Goal: Task Accomplishment & Management: Use online tool/utility

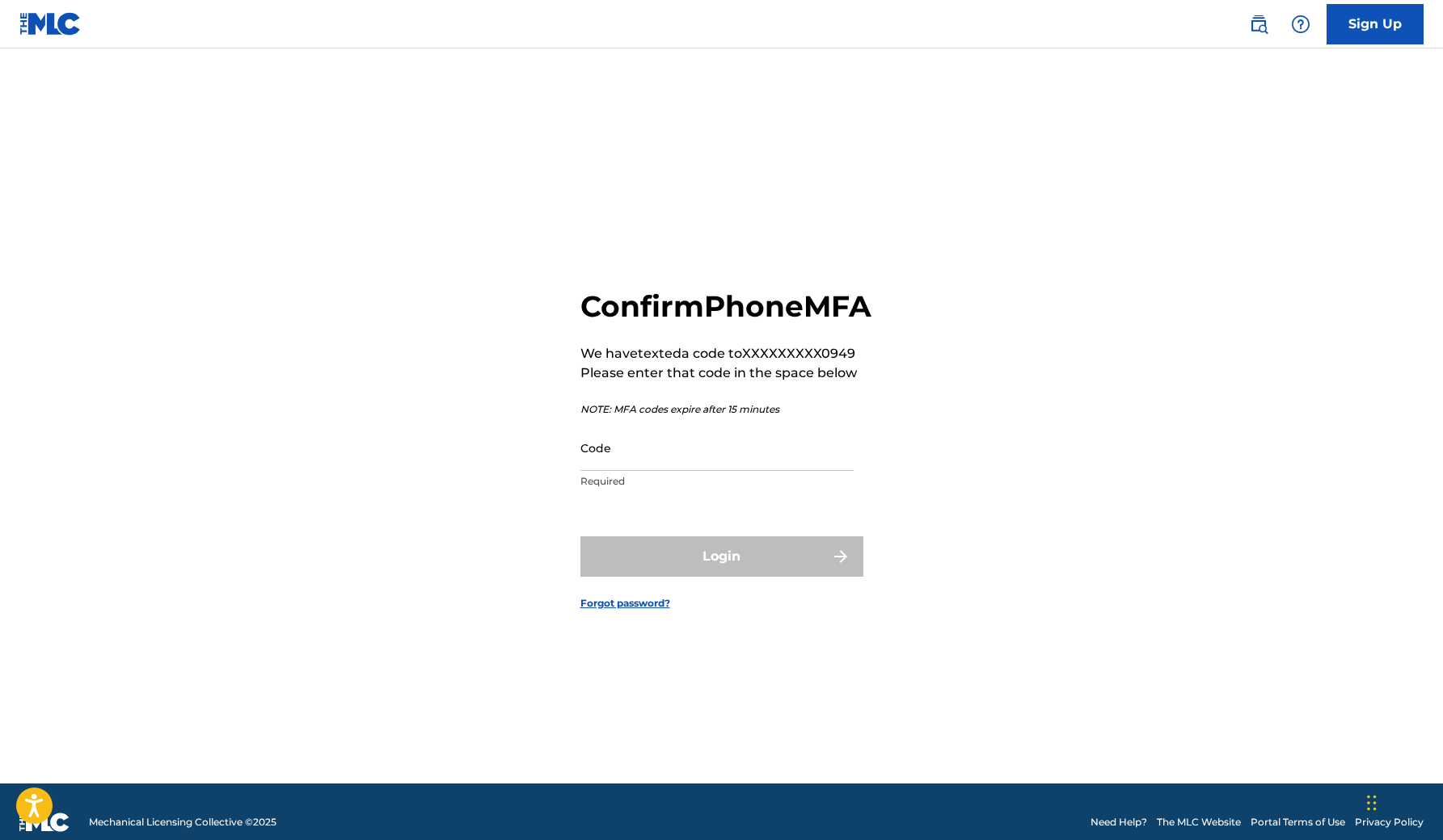
click at [833, 471] on input "Code" at bounding box center [717, 447] width 273 height 46
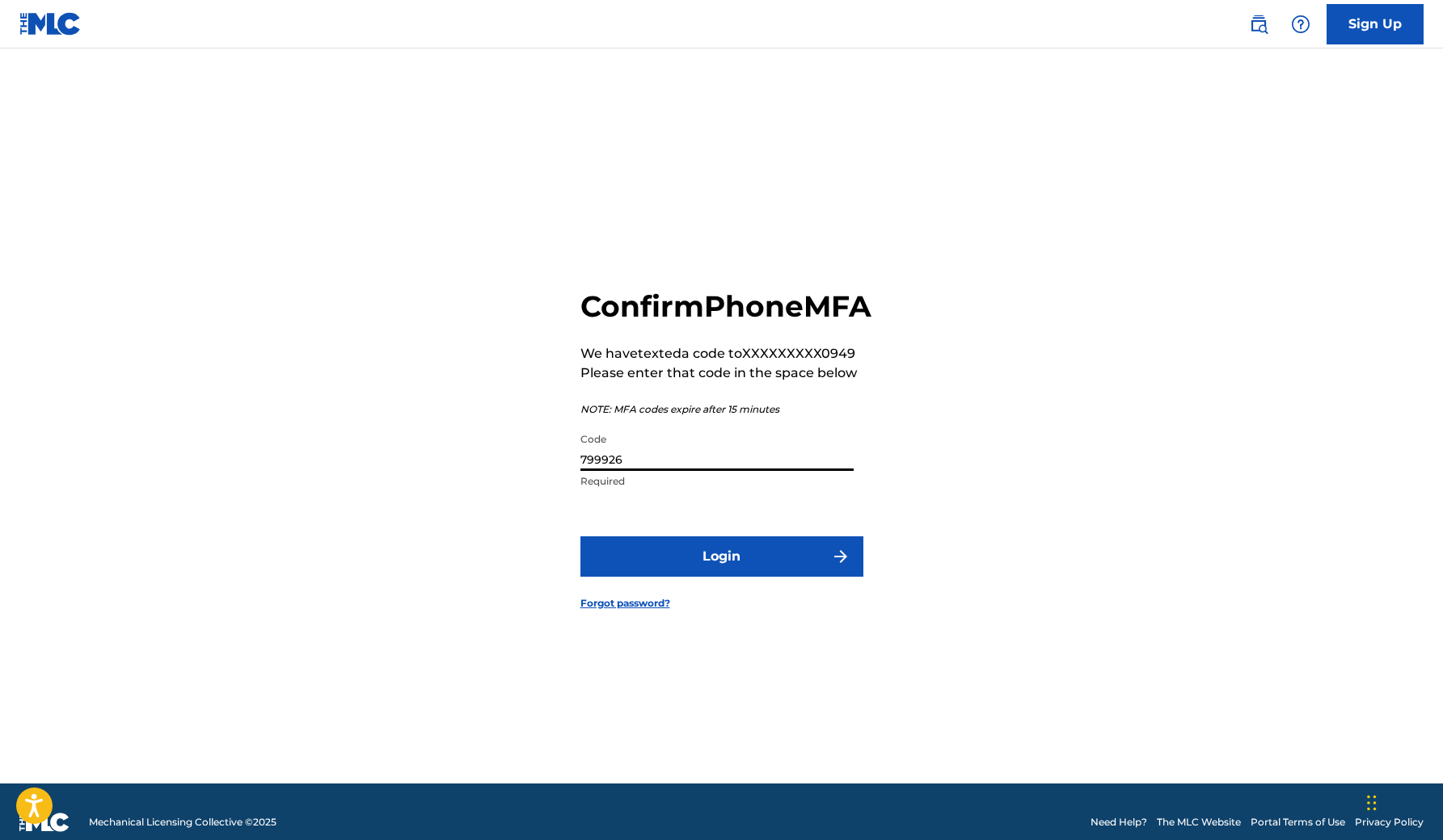
type input "799926"
click at [725, 567] on button "Login" at bounding box center [722, 556] width 283 height 40
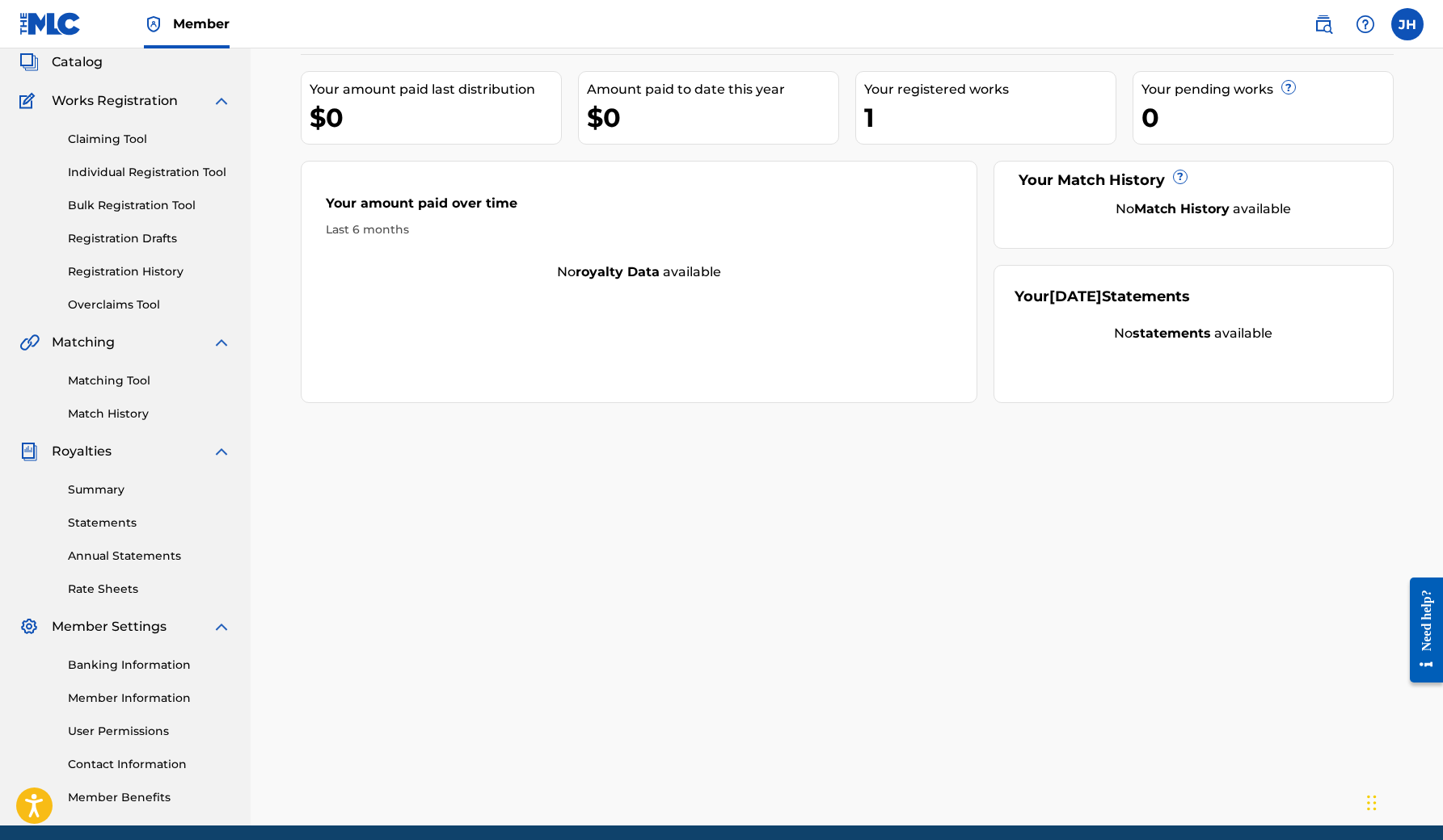
scroll to position [110, 0]
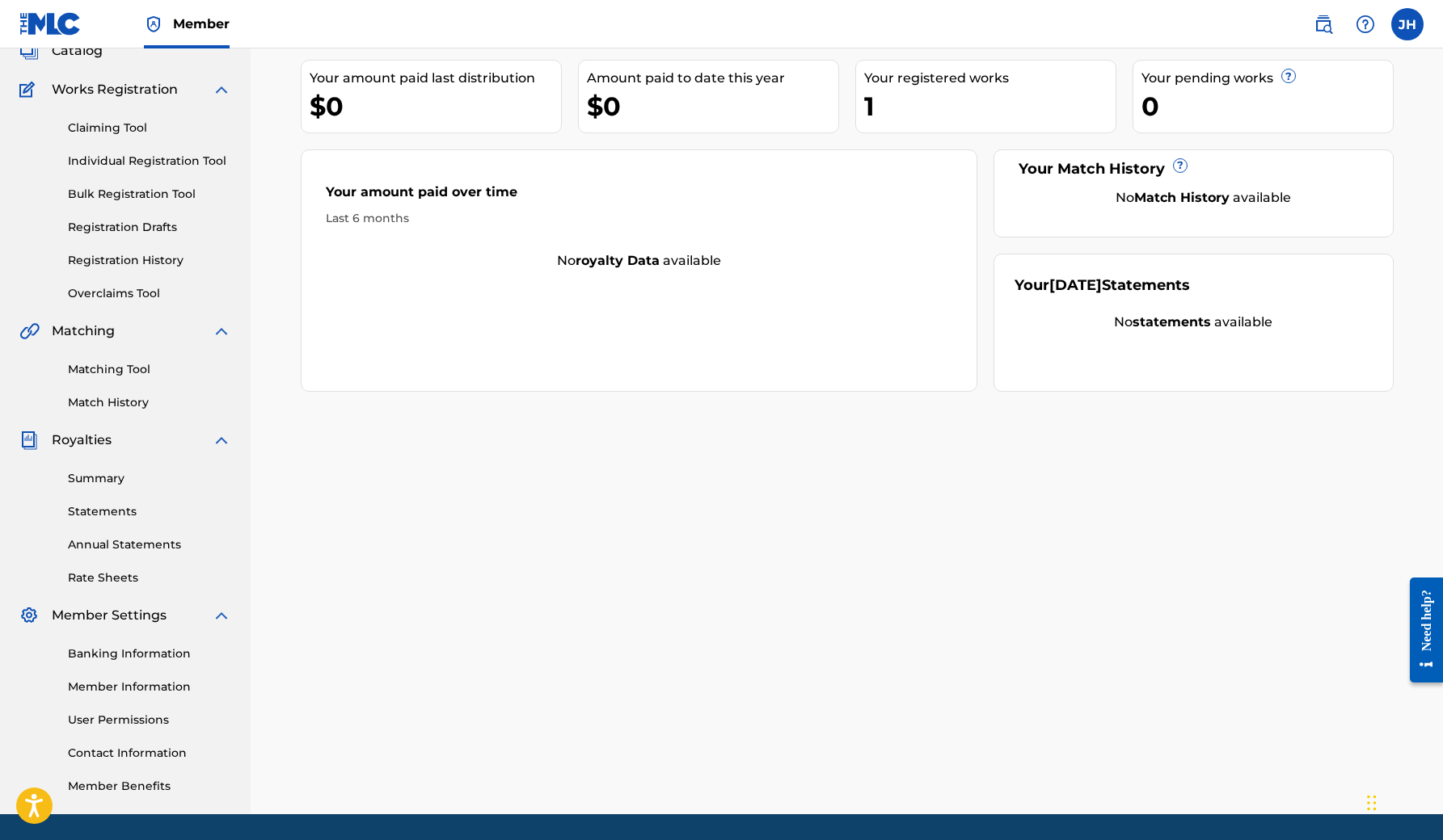
click at [118, 519] on link "Statements" at bounding box center [149, 512] width 163 height 17
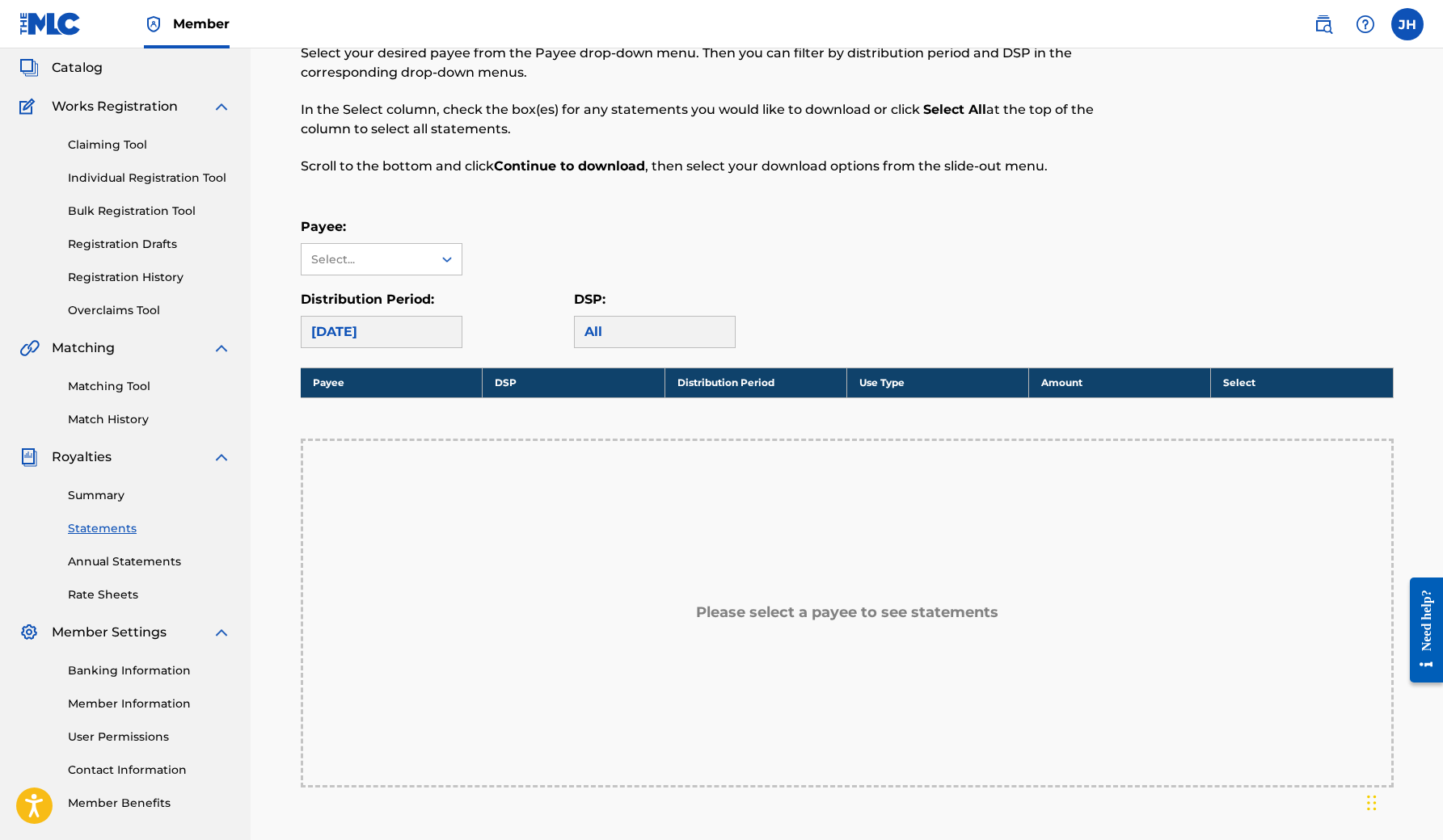
scroll to position [111, 0]
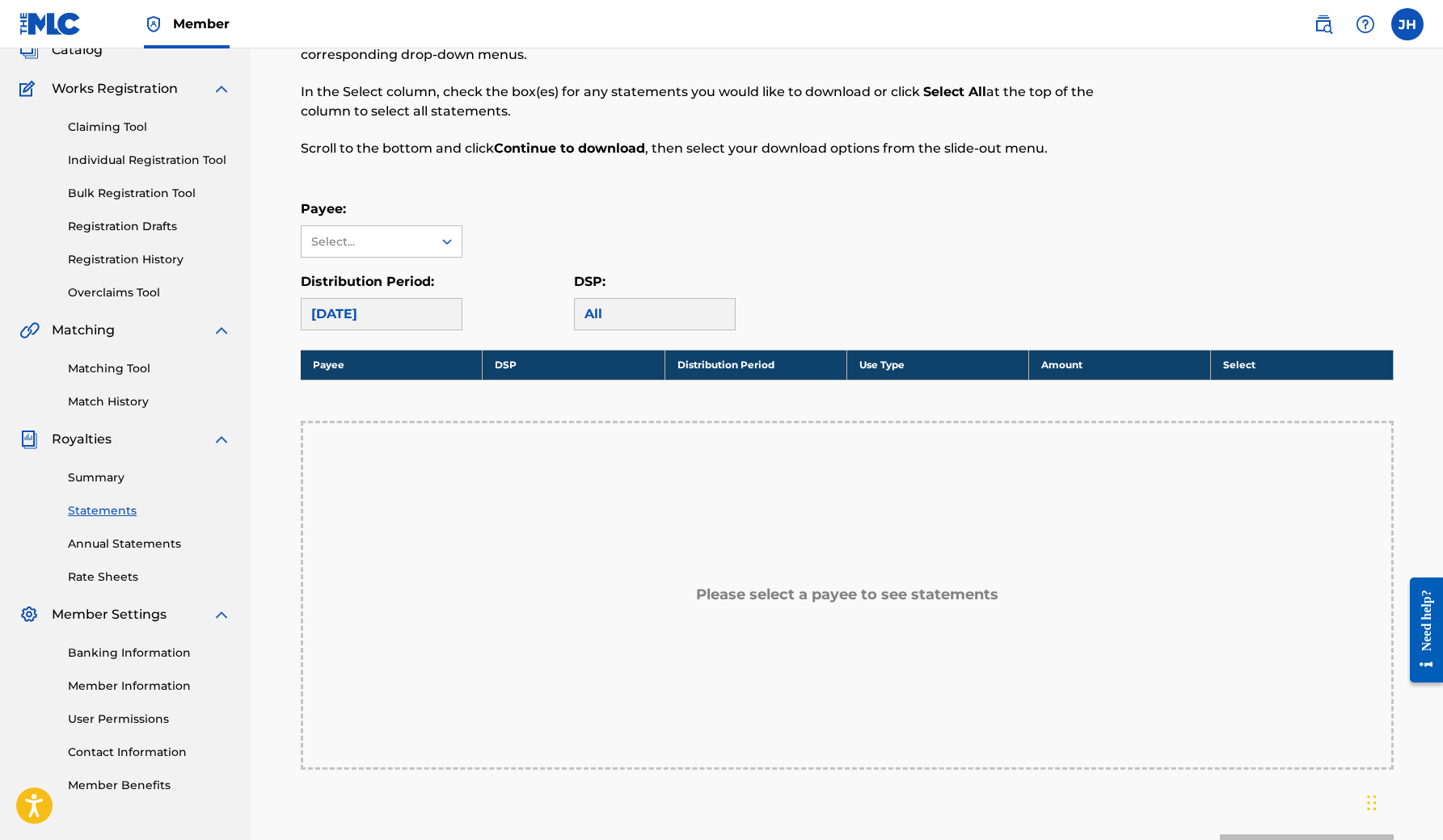
click at [411, 303] on div "[DATE]" at bounding box center [381, 314] width 162 height 32
click at [566, 537] on div "Please select a payee to see statements" at bounding box center [846, 595] width 1093 height 349
click at [436, 241] on div at bounding box center [448, 242] width 29 height 29
click at [541, 201] on div "Payee: Use Up and Down to choose options, press Enter to select the currently f…" at bounding box center [846, 229] width 1093 height 58
click at [155, 660] on link "Banking Information" at bounding box center [149, 653] width 163 height 17
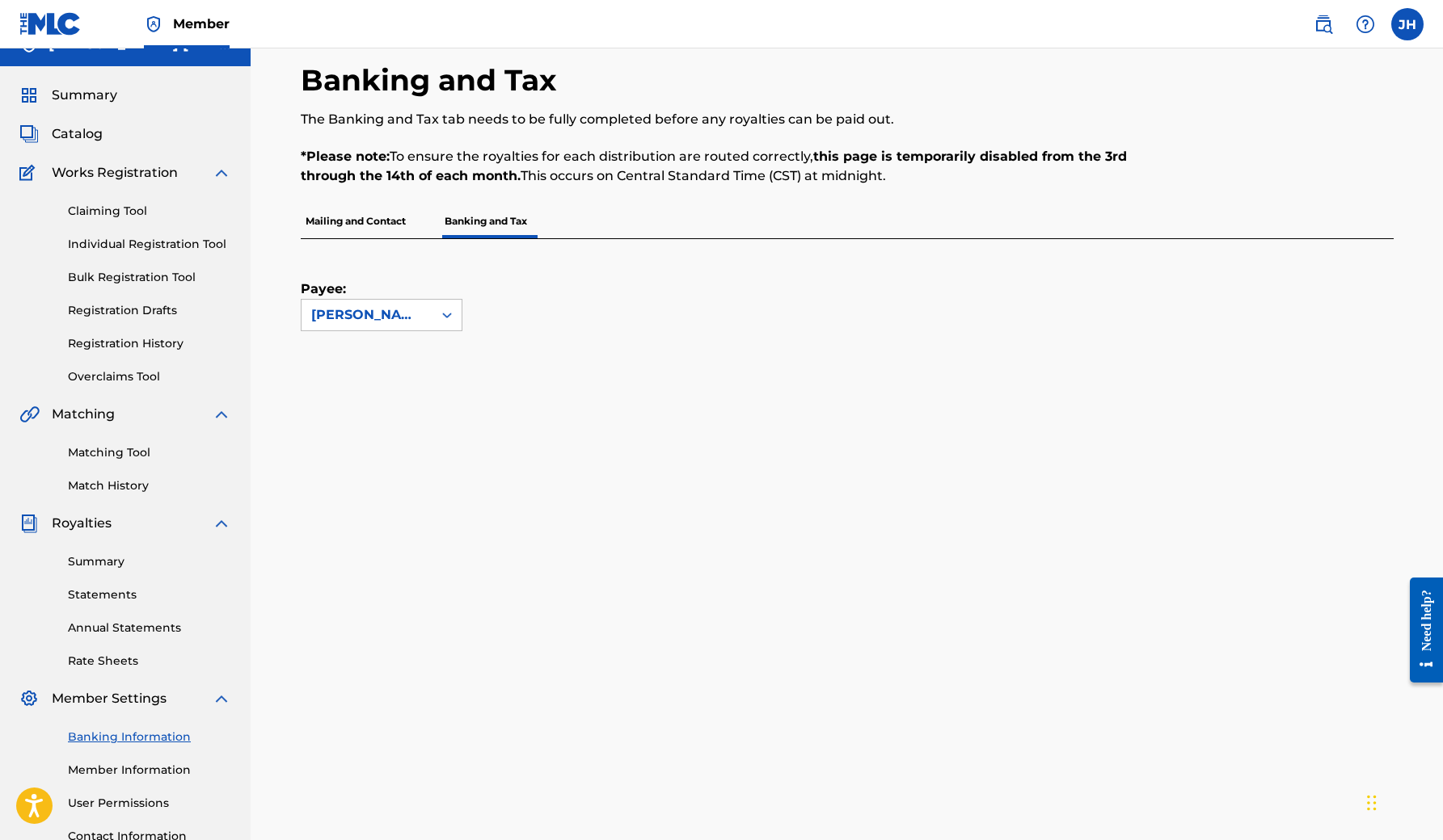
scroll to position [25, 0]
click at [108, 210] on link "Claiming Tool" at bounding box center [149, 212] width 163 height 17
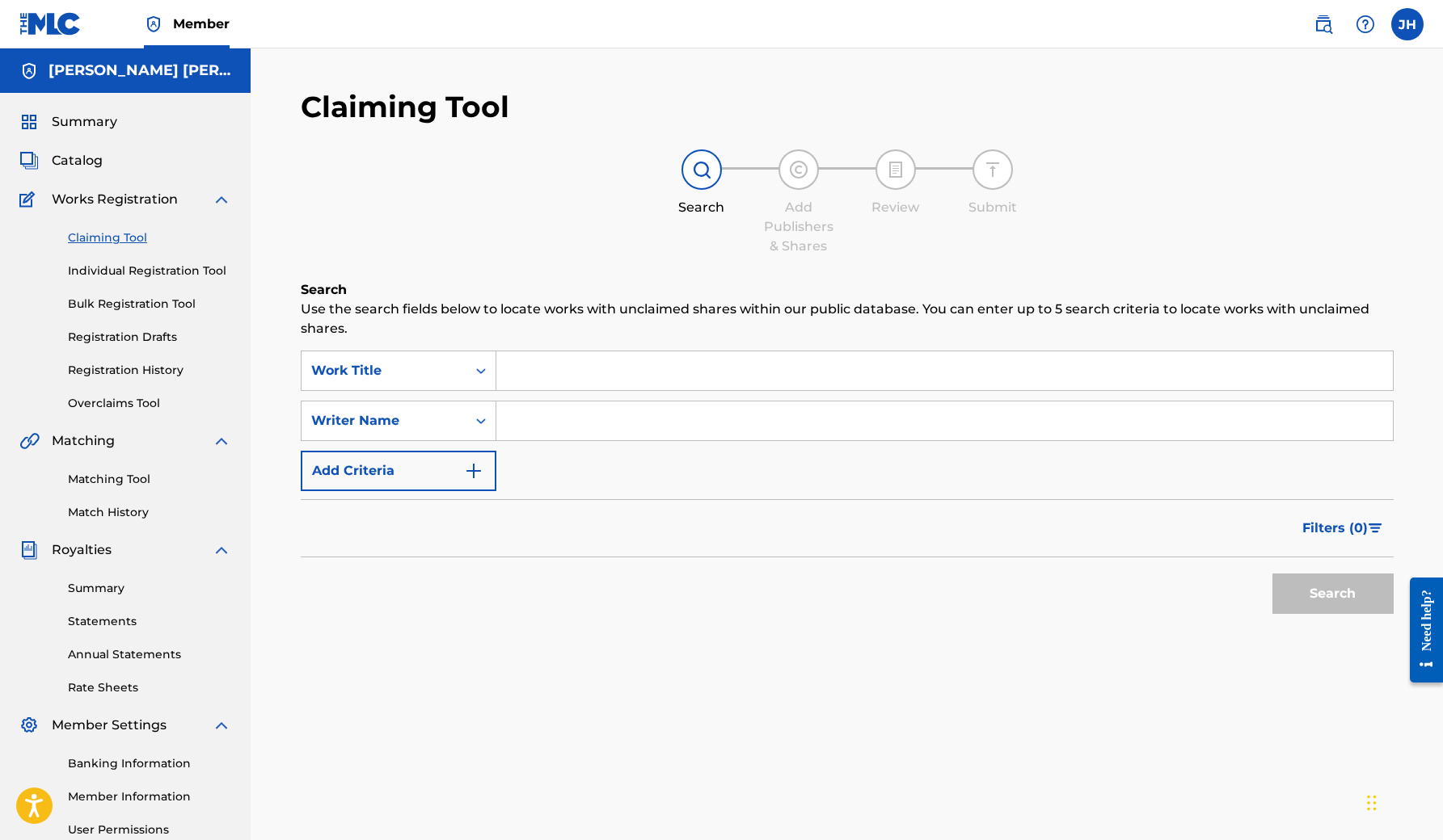
click at [579, 380] on input "Search Form" at bounding box center [944, 371] width 896 height 39
type input "Chilena azteca"
click at [470, 424] on div "Search Form" at bounding box center [481, 421] width 29 height 29
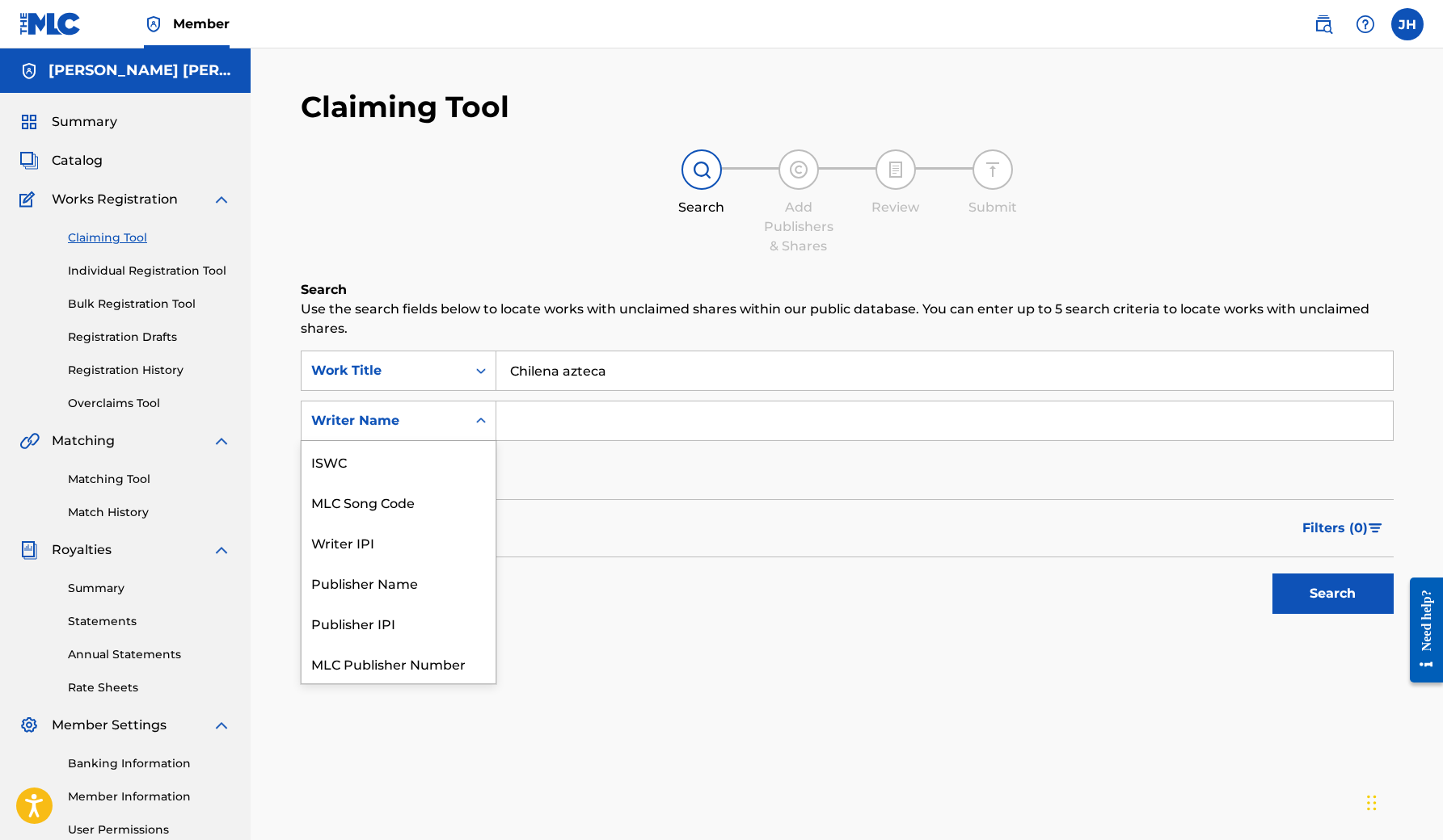
scroll to position [40, 0]
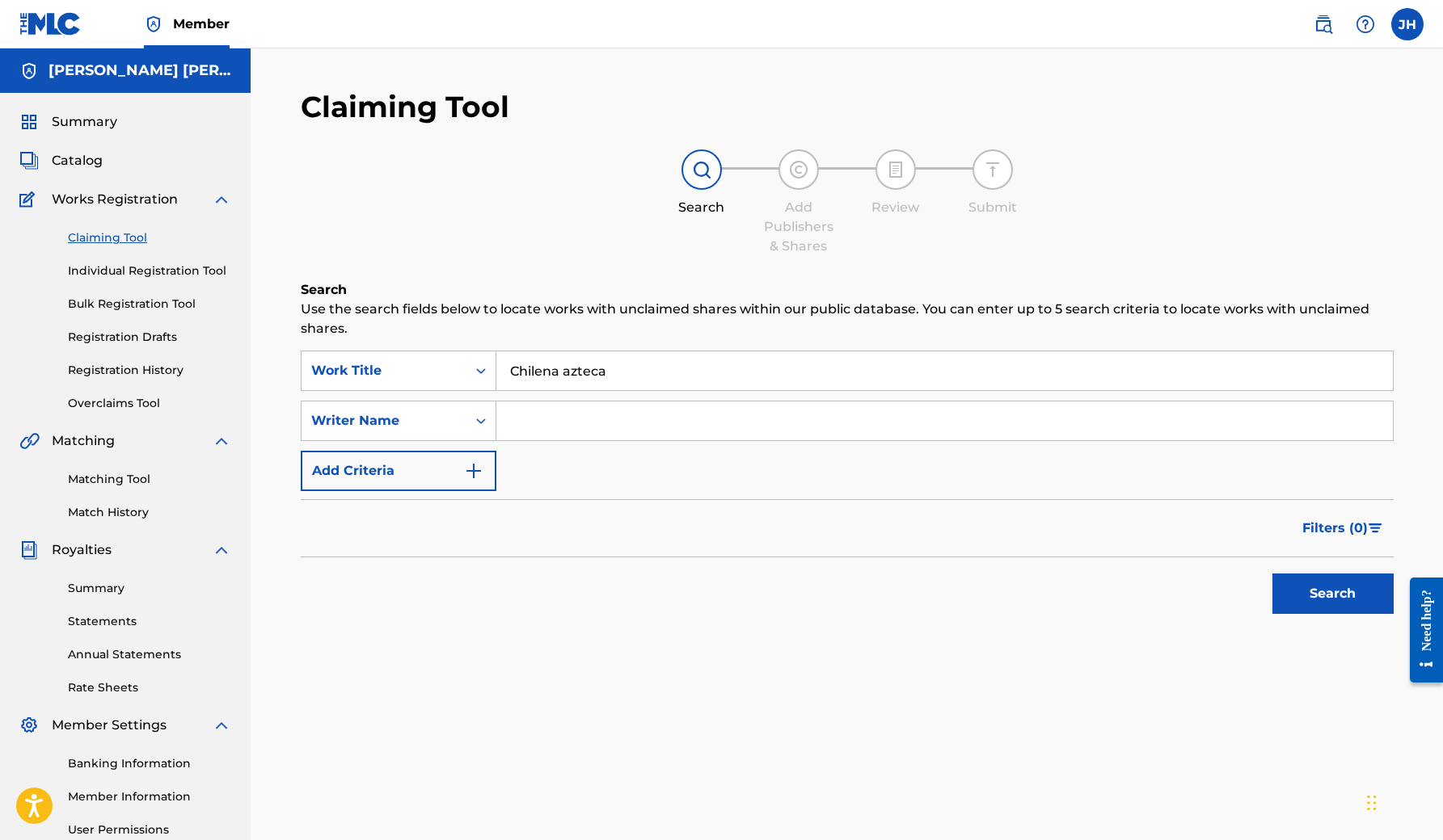
click at [585, 409] on input "Search Form" at bounding box center [944, 421] width 896 height 39
